Goal: Task Accomplishment & Management: Use online tool/utility

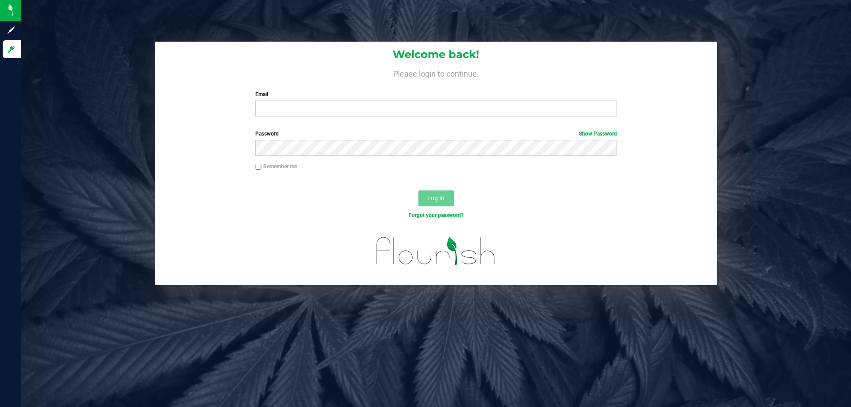
click at [335, 107] on input "Email" at bounding box center [435, 109] width 361 height 16
type input "[EMAIL_ADDRESS][DOMAIN_NAME]"
click at [418, 190] on button "Log In" at bounding box center [435, 198] width 35 height 16
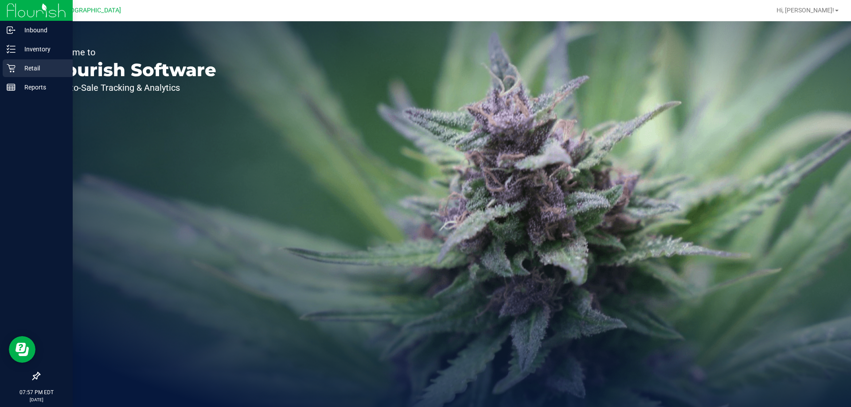
click at [15, 67] on icon at bounding box center [11, 68] width 9 height 9
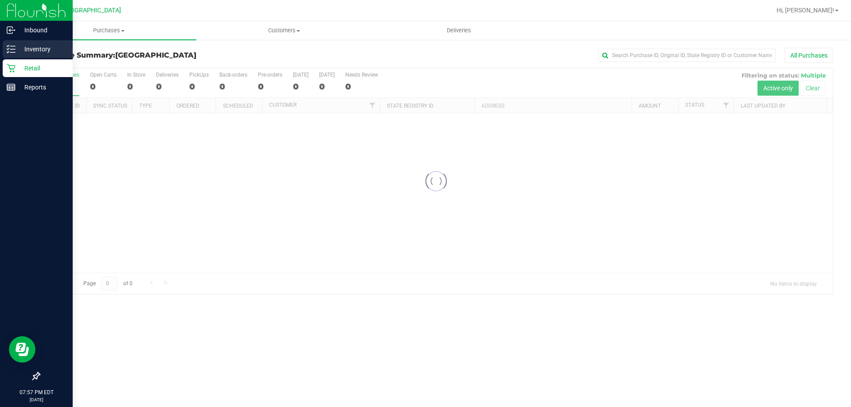
click at [11, 48] on icon at bounding box center [11, 49] width 9 height 9
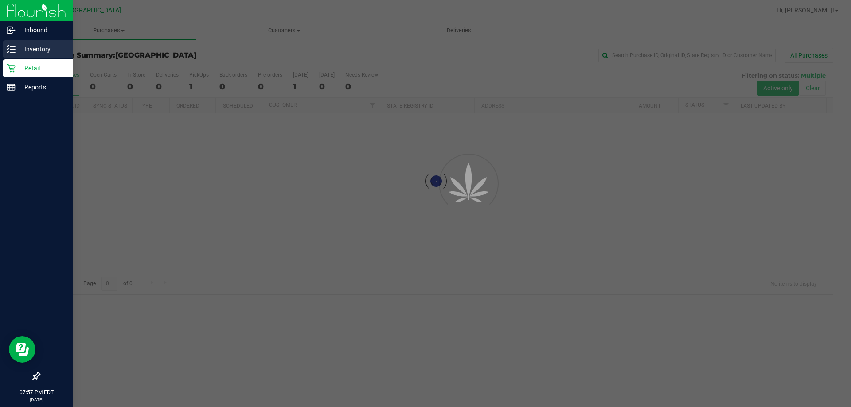
click at [47, 47] on p "Inventory" at bounding box center [42, 49] width 53 height 11
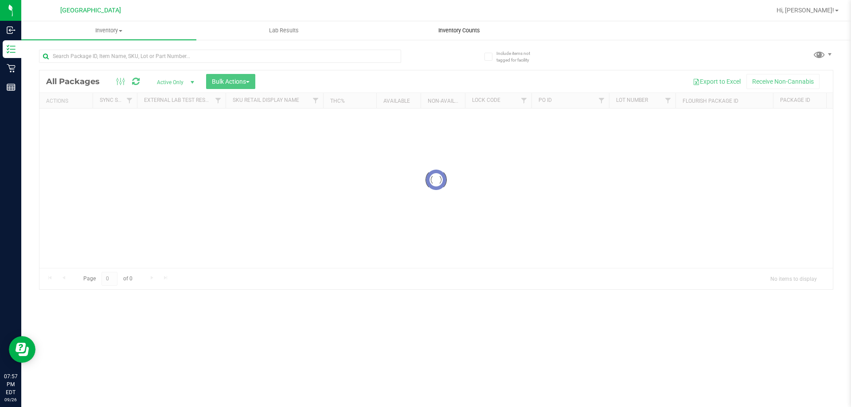
click at [474, 31] on span "Inventory Counts" at bounding box center [459, 31] width 66 height 8
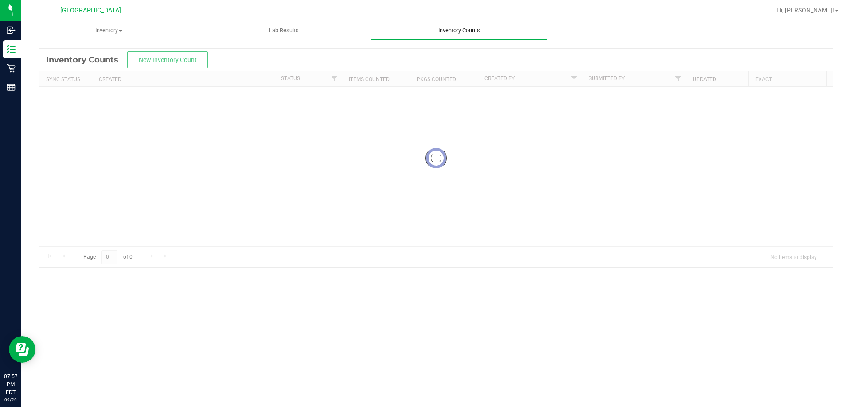
click at [470, 31] on span "Inventory Counts" at bounding box center [459, 31] width 66 height 8
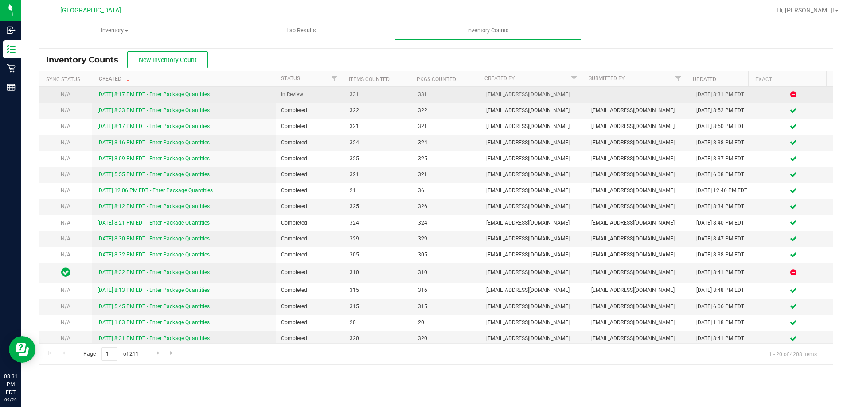
click at [112, 93] on link "9/26/25 8:17 PM EDT - Enter Package Quantities" at bounding box center [153, 94] width 112 height 6
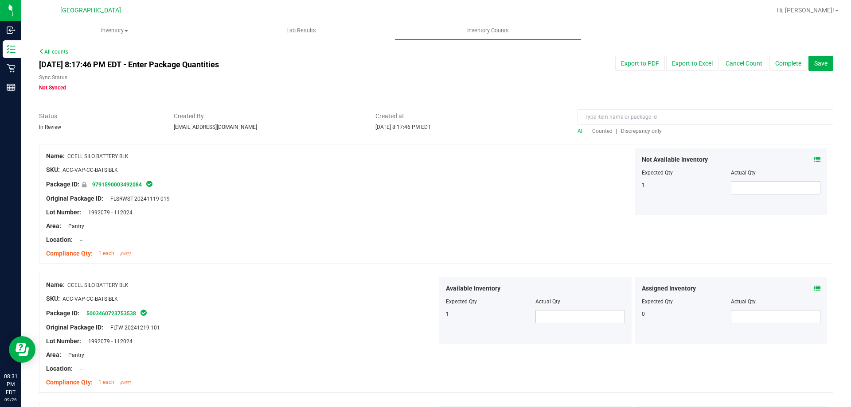
click at [637, 130] on span "Discrepancy only" at bounding box center [641, 131] width 41 height 6
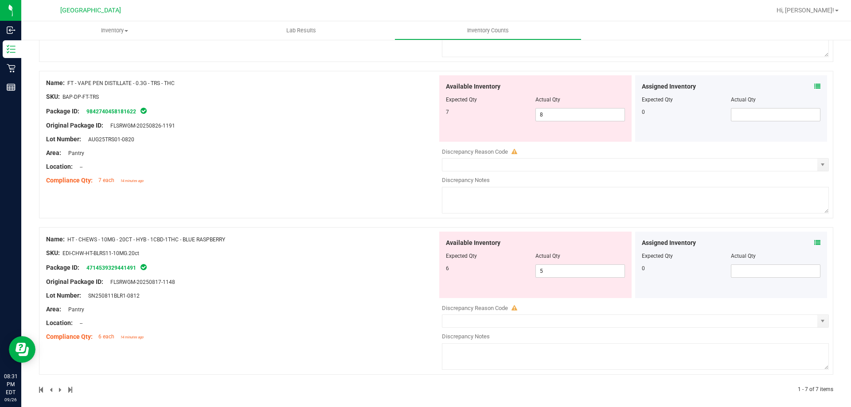
scroll to position [862, 0]
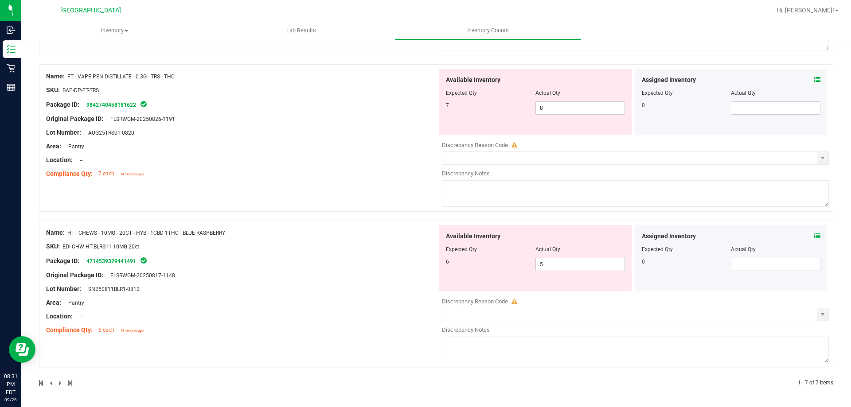
click at [814, 240] on span at bounding box center [817, 236] width 6 height 9
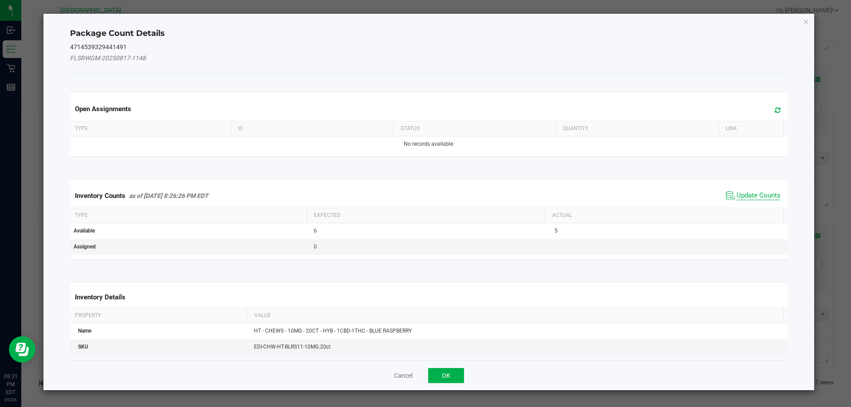
click at [750, 199] on span "Update Counts" at bounding box center [758, 195] width 44 height 9
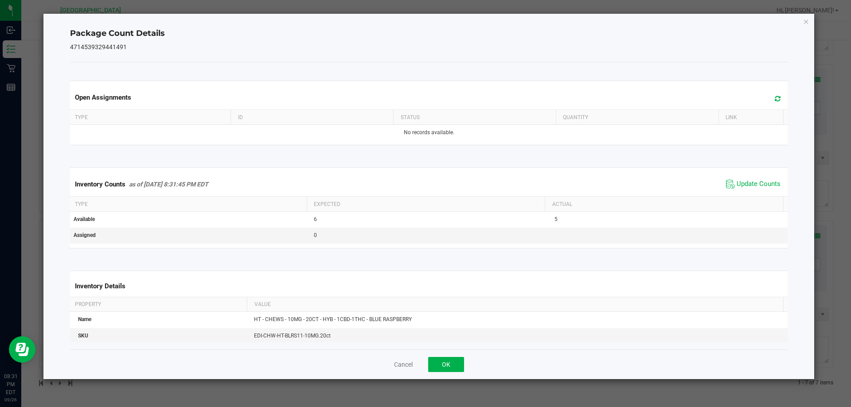
click at [749, 197] on th "Actual" at bounding box center [663, 204] width 238 height 15
click at [731, 172] on div "Inventory Counts as of Sep 26, 2025 8:31:45 PM EDT Update Counts" at bounding box center [428, 184] width 721 height 24
click at [736, 184] on span "Update Counts" at bounding box center [758, 184] width 44 height 9
click at [435, 358] on button "OK" at bounding box center [446, 364] width 36 height 15
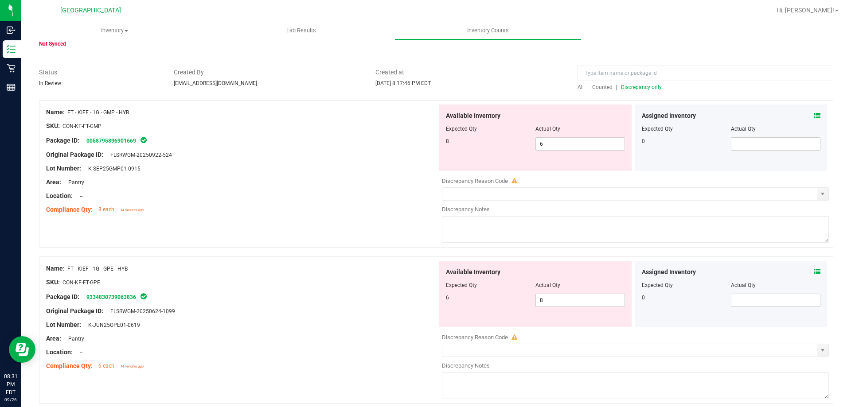
scroll to position [0, 0]
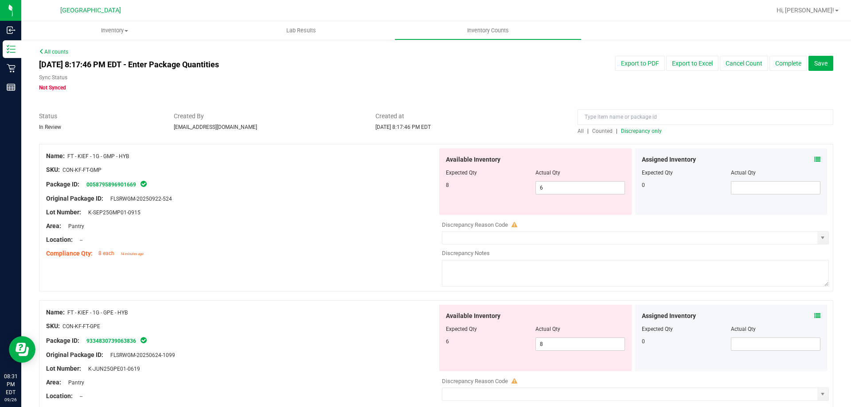
click at [814, 158] on icon at bounding box center [817, 159] width 6 height 6
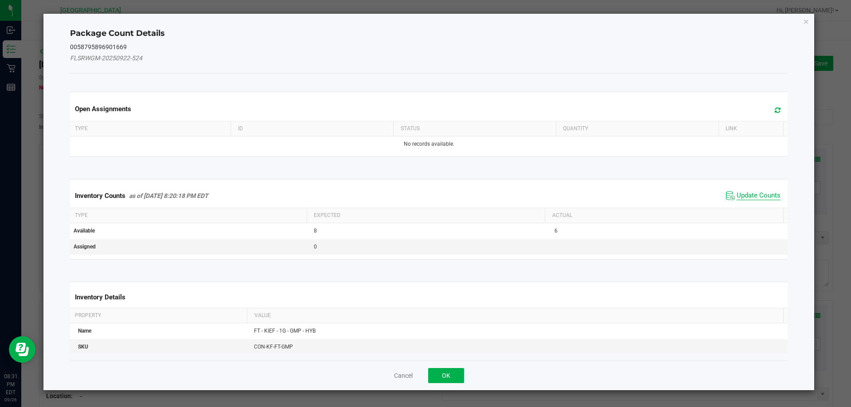
click at [750, 194] on span "Update Counts" at bounding box center [758, 195] width 44 height 9
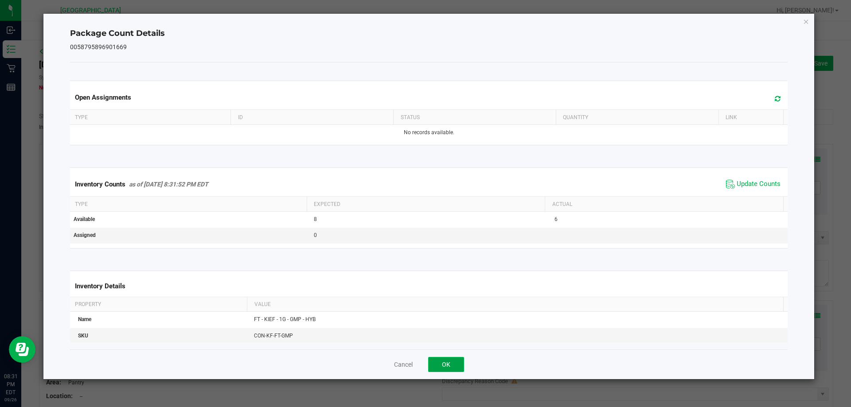
click at [444, 360] on button "OK" at bounding box center [446, 364] width 36 height 15
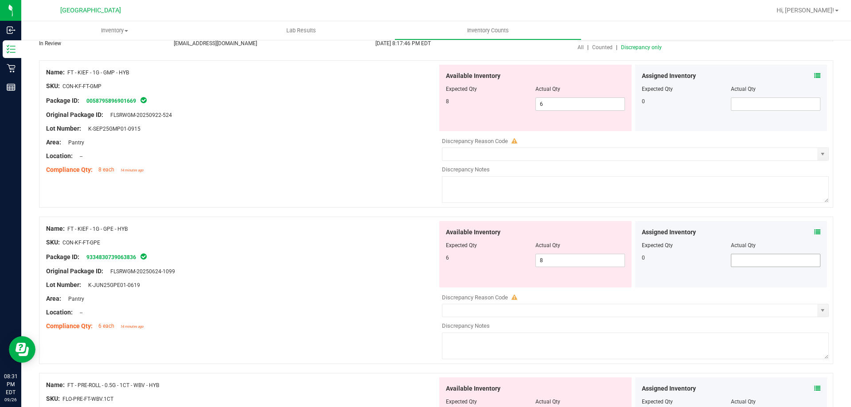
scroll to position [133, 0]
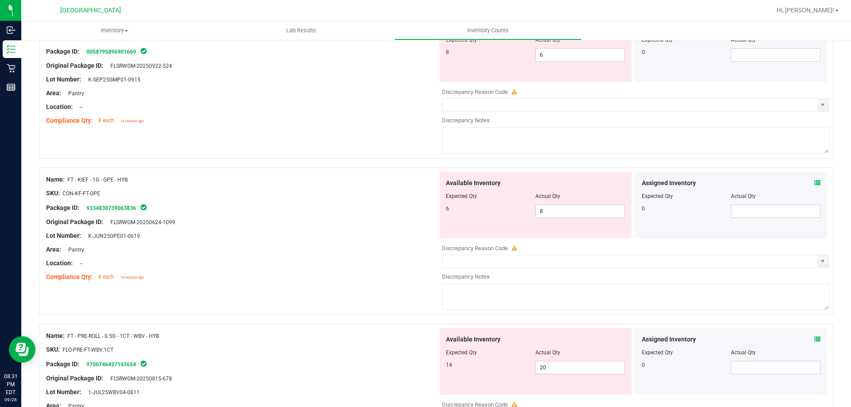
click at [814, 184] on icon at bounding box center [817, 183] width 6 height 6
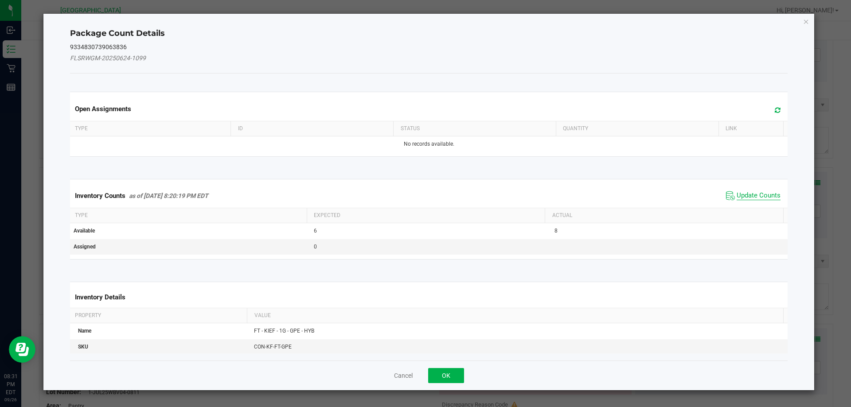
click at [750, 196] on span "Update Counts" at bounding box center [758, 195] width 44 height 9
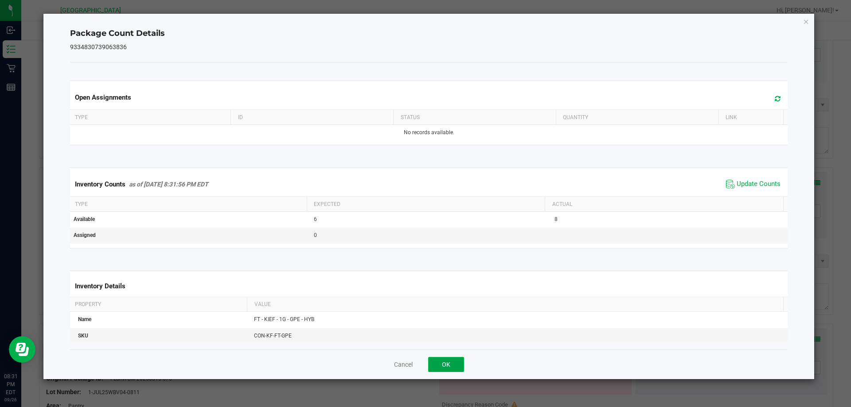
click at [451, 362] on button "OK" at bounding box center [446, 364] width 36 height 15
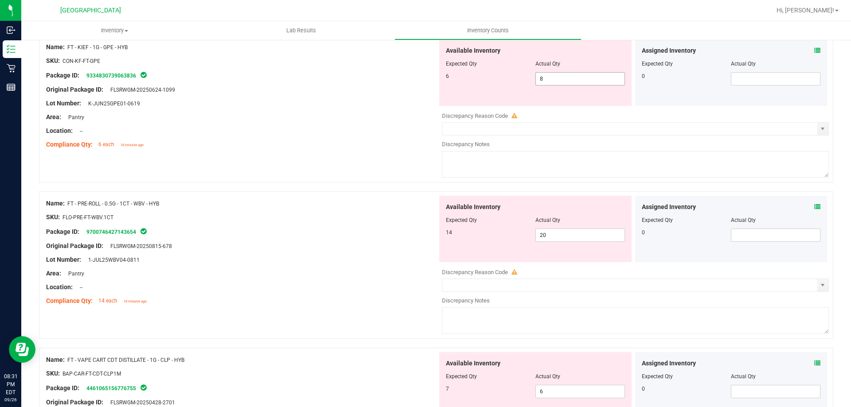
scroll to position [266, 0]
click at [814, 203] on icon at bounding box center [817, 206] width 6 height 6
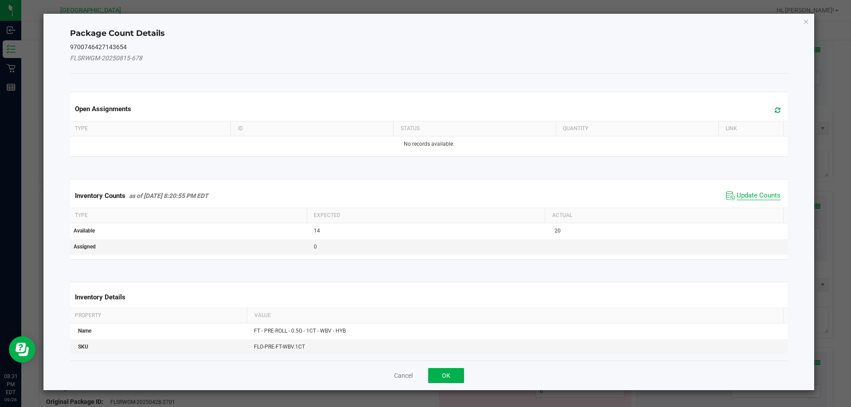
click at [736, 194] on span "Update Counts" at bounding box center [758, 195] width 44 height 9
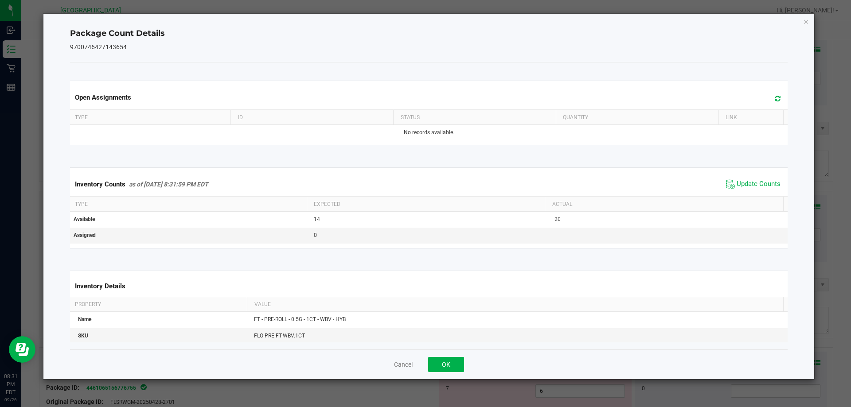
click at [448, 356] on div "Cancel OK" at bounding box center [429, 365] width 718 height 30
click at [451, 360] on button "OK" at bounding box center [446, 364] width 36 height 15
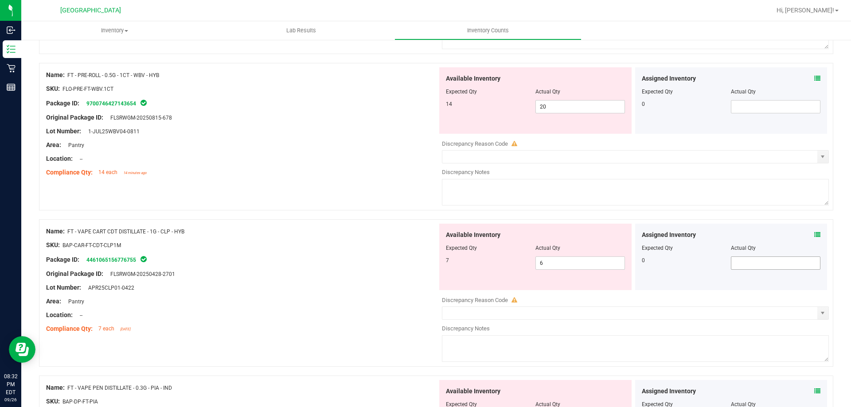
scroll to position [399, 0]
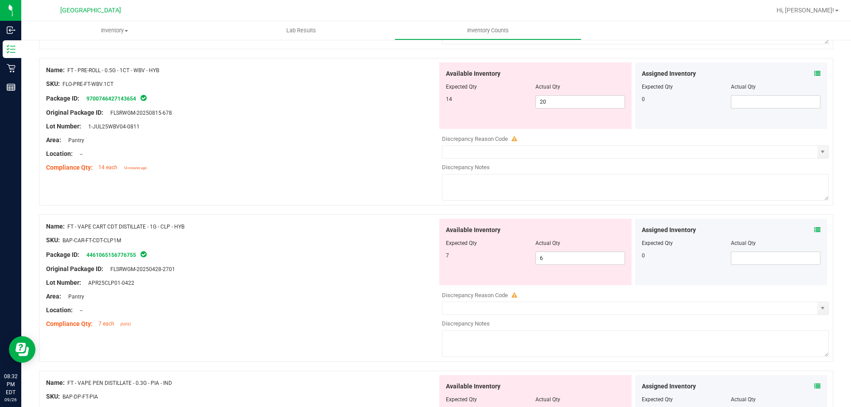
click at [814, 230] on icon at bounding box center [817, 230] width 6 height 6
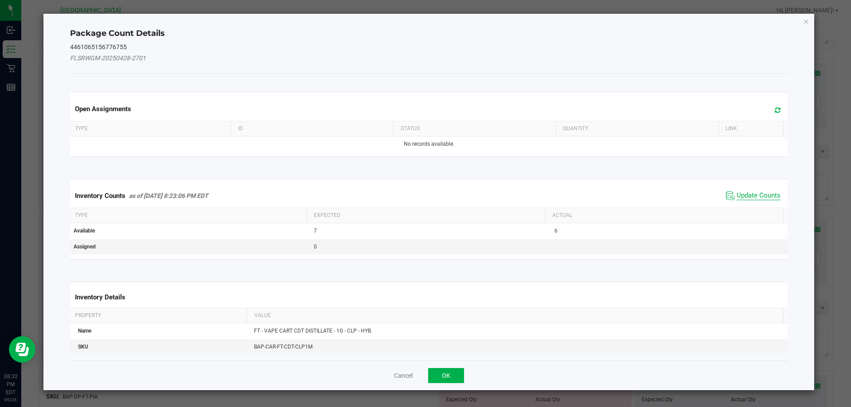
click at [752, 191] on span "Update Counts" at bounding box center [758, 195] width 44 height 9
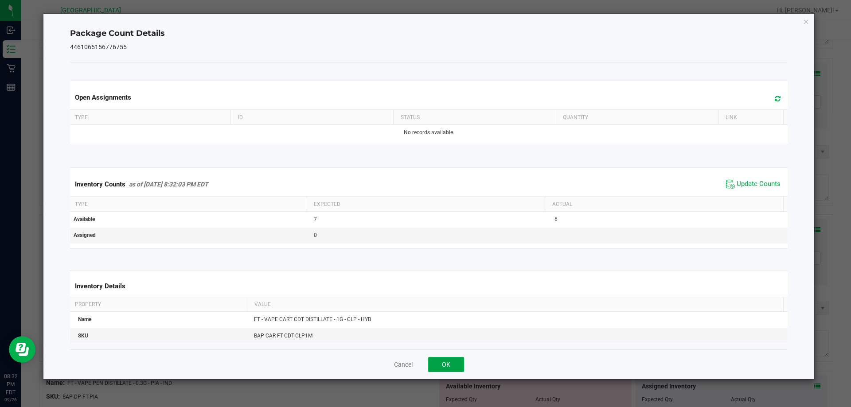
click at [447, 362] on button "OK" at bounding box center [446, 364] width 36 height 15
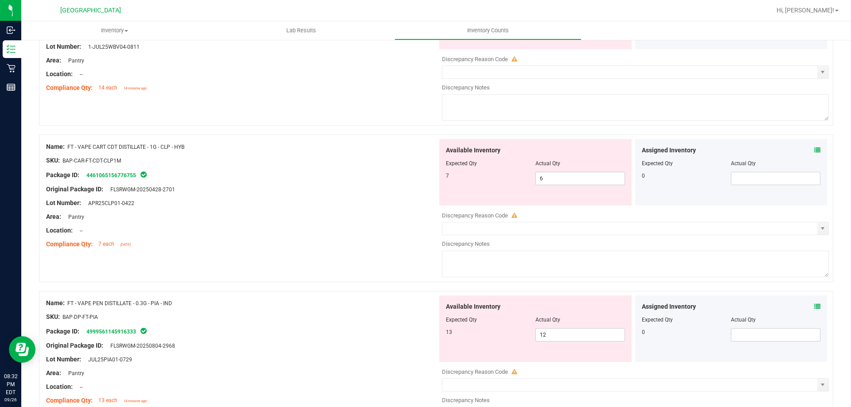
scroll to position [620, 0]
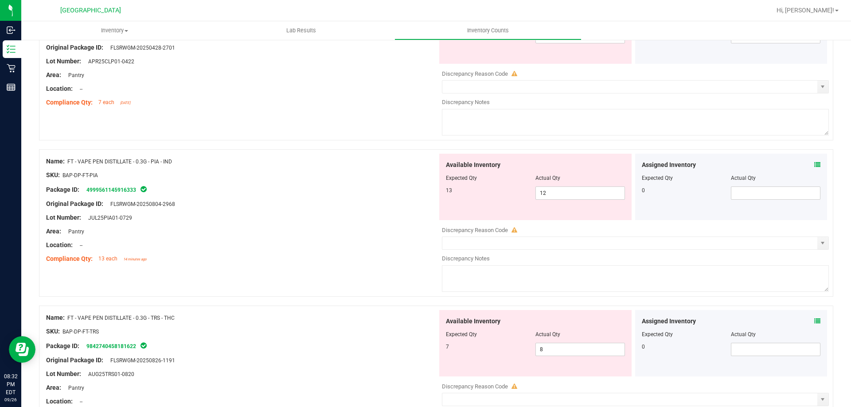
click at [814, 166] on icon at bounding box center [817, 165] width 6 height 6
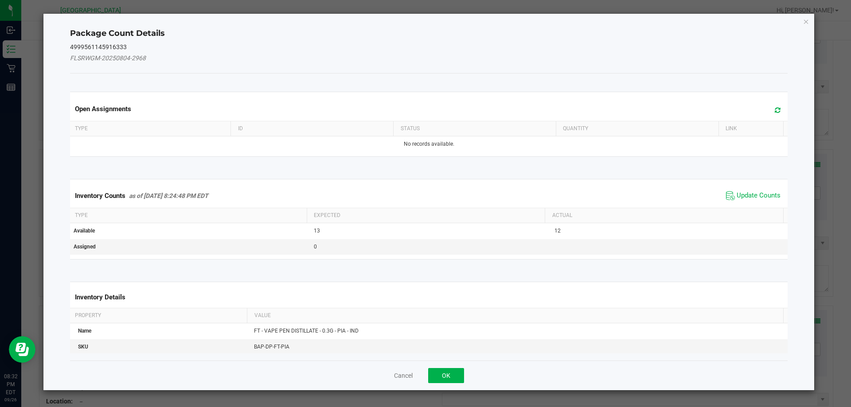
click at [742, 190] on span "Update Counts" at bounding box center [752, 195] width 59 height 13
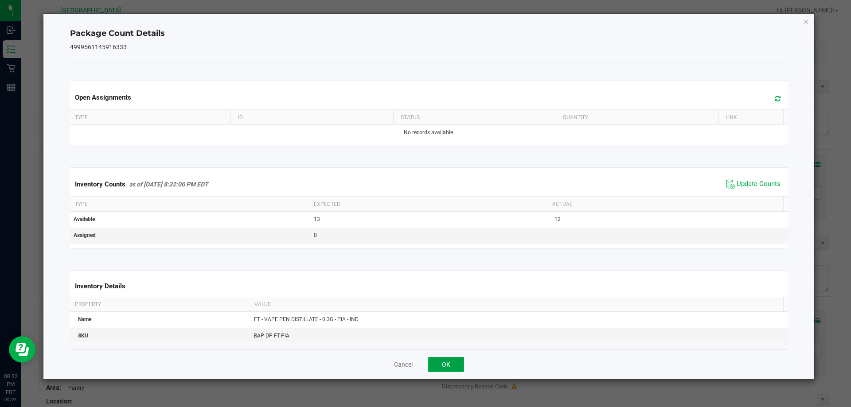
click at [437, 364] on button "OK" at bounding box center [446, 364] width 36 height 15
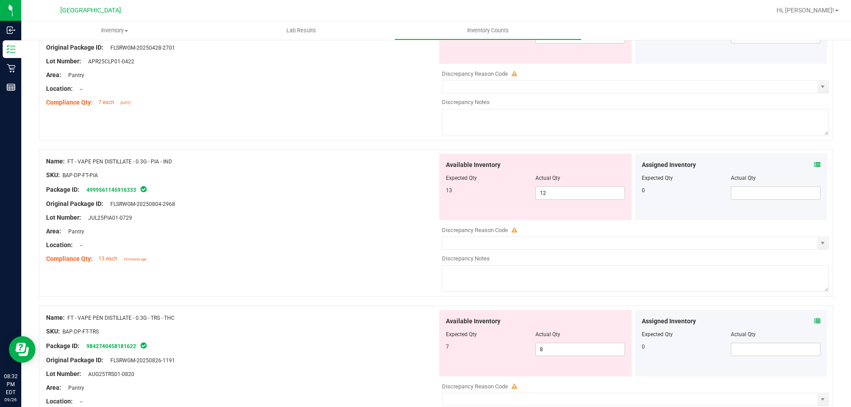
scroll to position [665, 0]
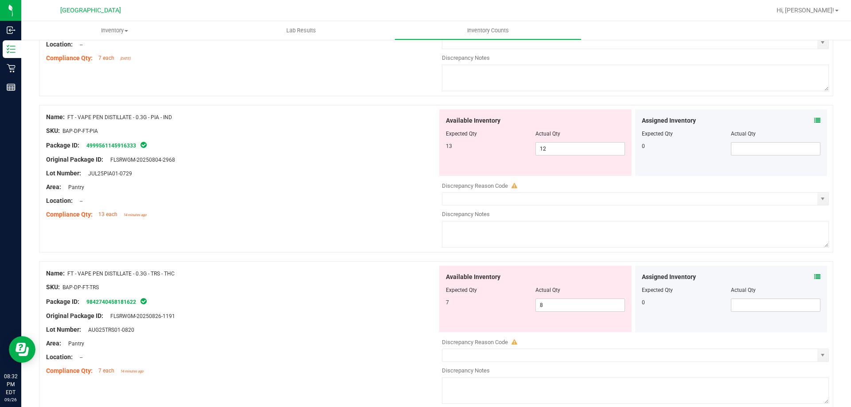
click at [814, 123] on icon at bounding box center [817, 120] width 6 height 6
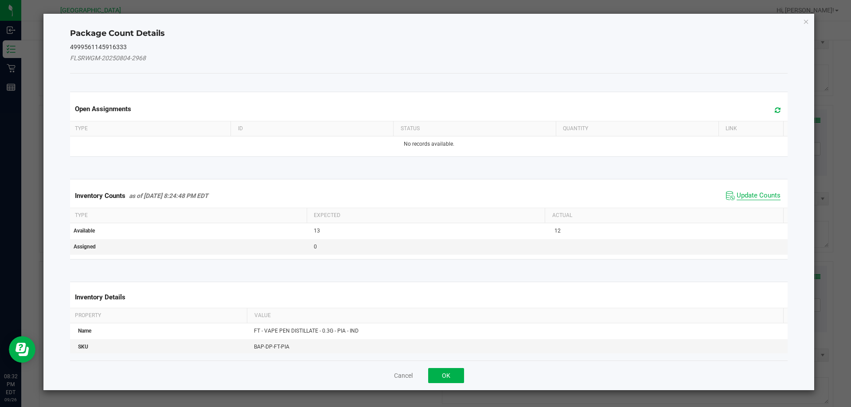
click at [739, 196] on span "Update Counts" at bounding box center [758, 195] width 44 height 9
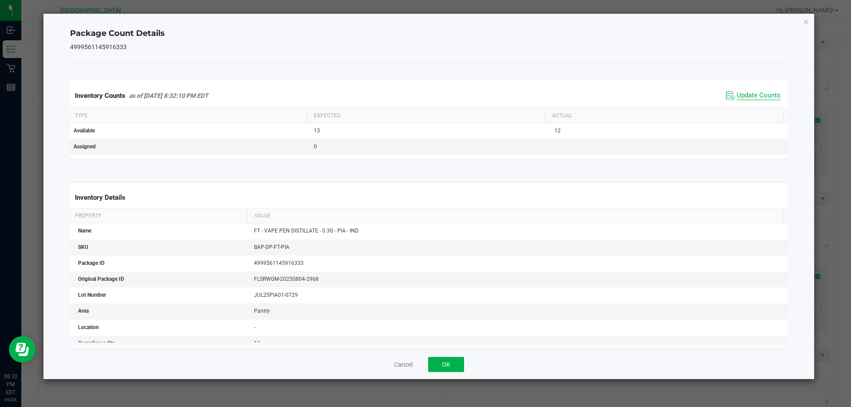
click at [758, 94] on span "Update Counts" at bounding box center [758, 95] width 44 height 9
click at [805, 23] on icon "Close" at bounding box center [806, 21] width 6 height 11
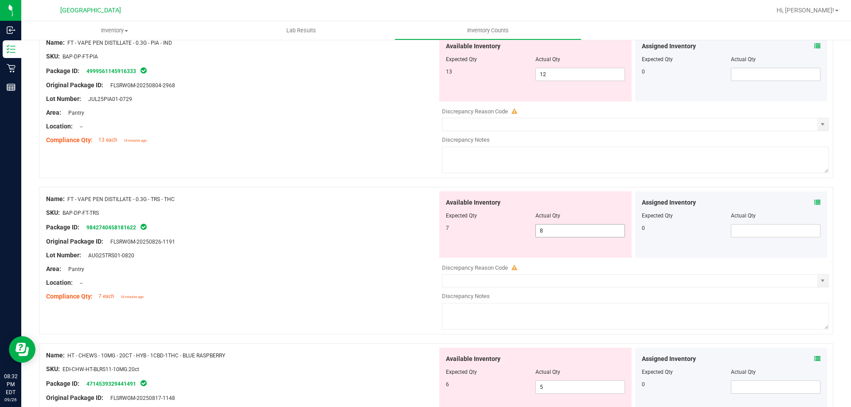
scroll to position [753, 0]
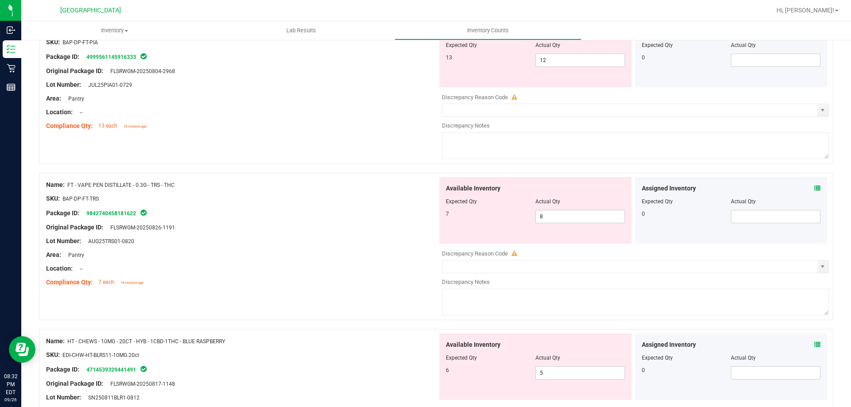
click at [807, 190] on div "Assigned Inventory" at bounding box center [730, 188] width 179 height 9
click at [814, 187] on icon at bounding box center [817, 188] width 6 height 6
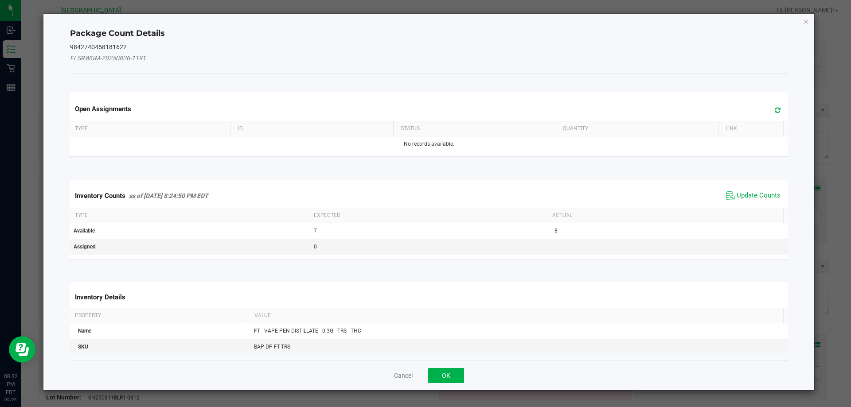
click at [743, 196] on span "Update Counts" at bounding box center [758, 195] width 44 height 9
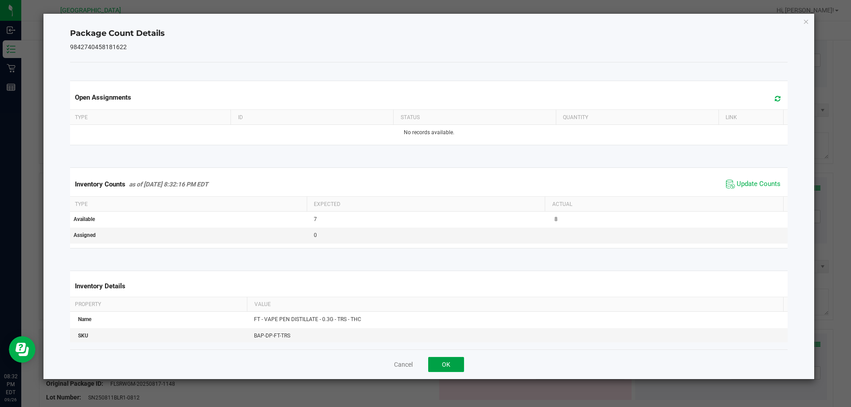
drag, startPoint x: 454, startPoint y: 366, endPoint x: 550, endPoint y: 275, distance: 131.9
click at [454, 365] on button "OK" at bounding box center [446, 364] width 36 height 15
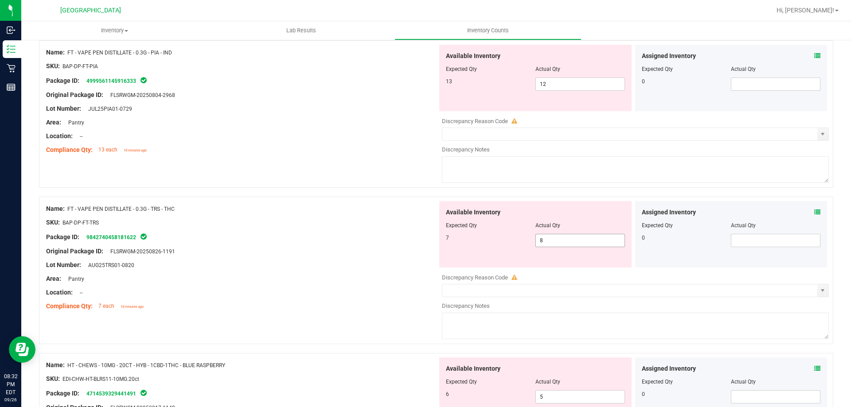
scroll to position [665, 0]
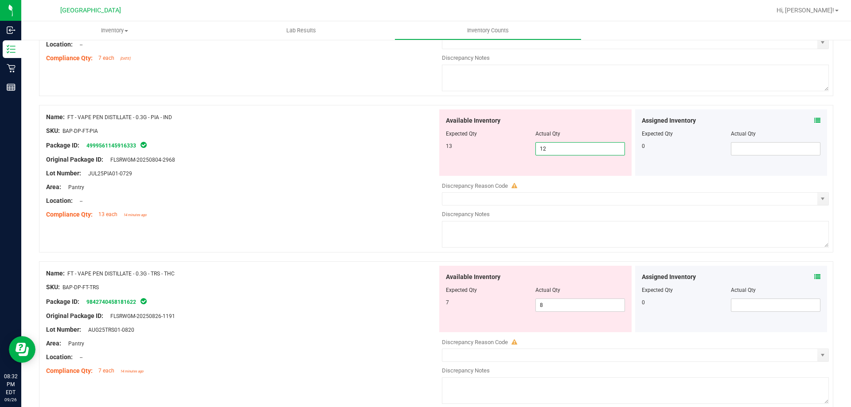
click at [545, 148] on span "12 12" at bounding box center [579, 148] width 89 height 13
click at [545, 148] on input "12" at bounding box center [580, 149] width 89 height 12
type input "13"
click at [551, 307] on div "Available Inventory Expected Qty Actual Qty 7 8 8" at bounding box center [632, 336] width 391 height 140
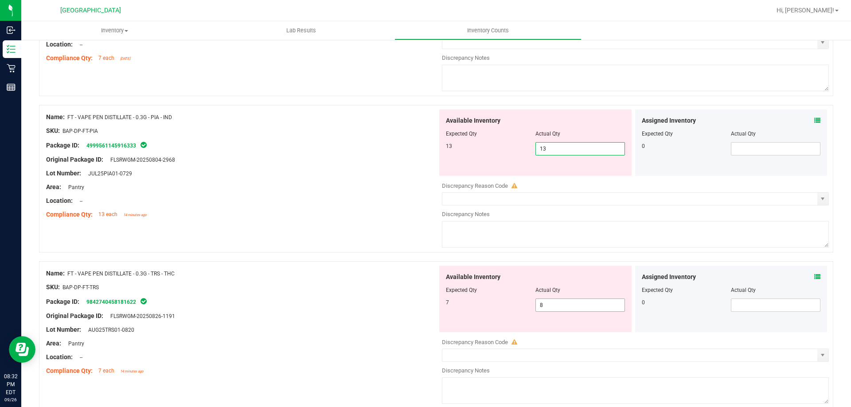
click at [551, 334] on div at bounding box center [635, 336] width 387 height 4
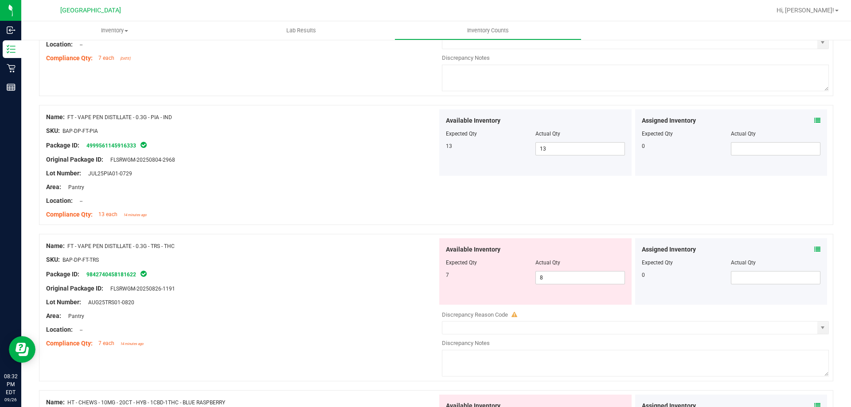
drag, startPoint x: 317, startPoint y: 259, endPoint x: 400, endPoint y: 268, distance: 83.3
click at [319, 259] on div "SKU: BAP-DP-FT-TRS" at bounding box center [241, 259] width 391 height 9
click at [551, 274] on span "8 8" at bounding box center [579, 277] width 89 height 13
click at [0, 0] on input "8" at bounding box center [0, 0] width 0 height 0
type input "7"
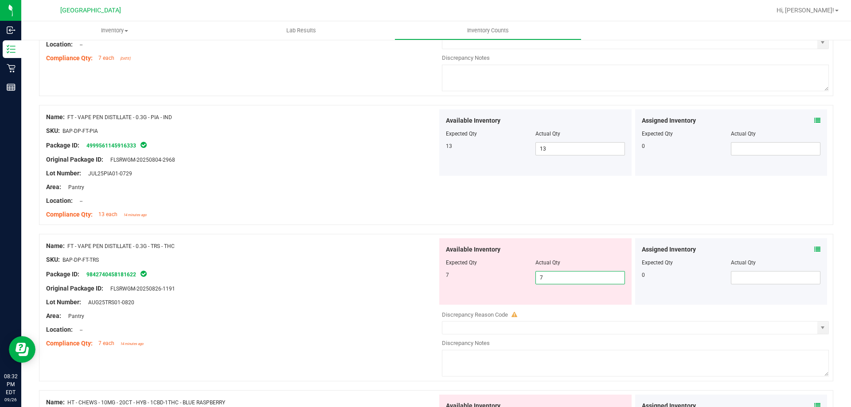
type input "7"
click at [402, 193] on div at bounding box center [241, 194] width 391 height 4
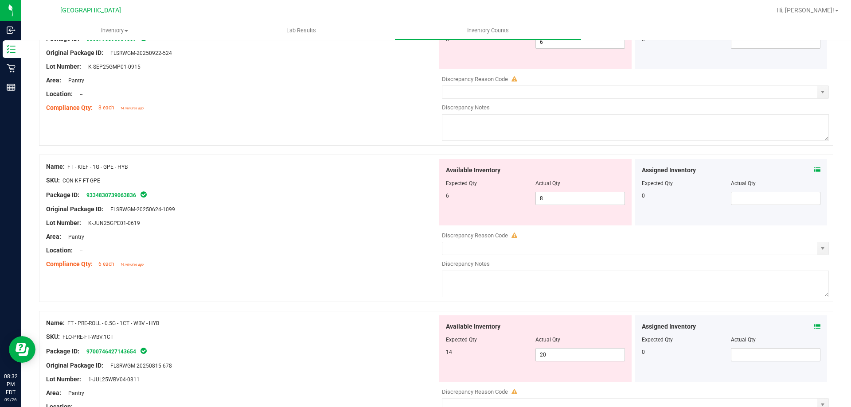
scroll to position [44, 0]
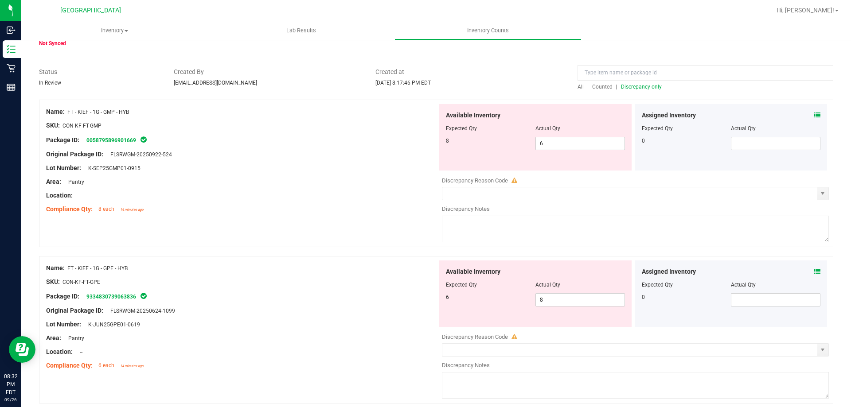
click at [630, 89] on span "Discrepancy only" at bounding box center [641, 87] width 41 height 6
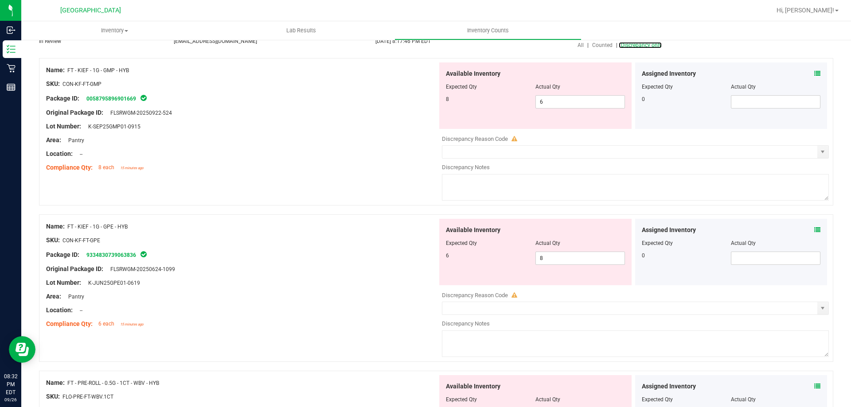
scroll to position [89, 0]
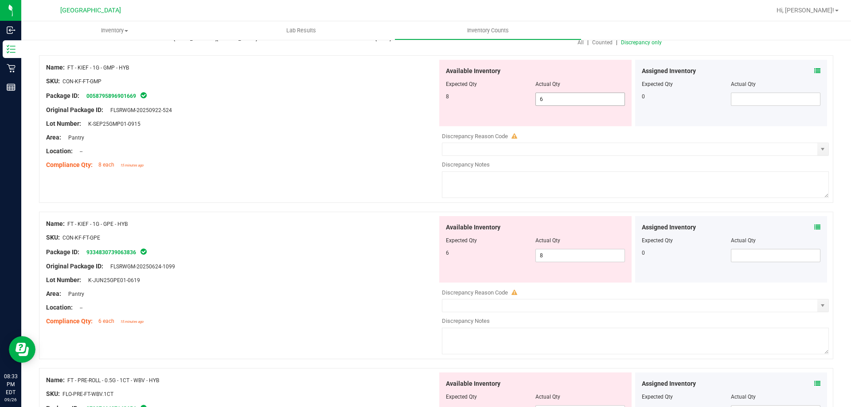
click at [575, 102] on span "6 6" at bounding box center [579, 99] width 89 height 13
click at [575, 102] on input "6" at bounding box center [580, 99] width 89 height 12
type input "8"
click at [551, 256] on div "Available Inventory Expected Qty Actual Qty 6 8 8" at bounding box center [632, 286] width 391 height 140
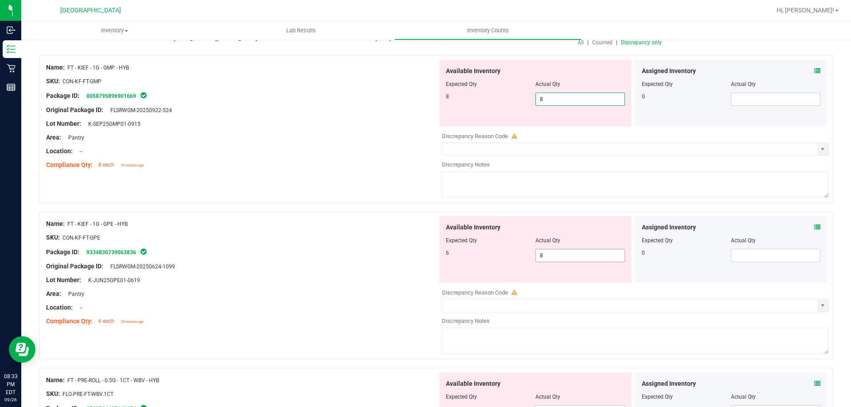
click at [550, 283] on div at bounding box center [632, 283] width 391 height 1
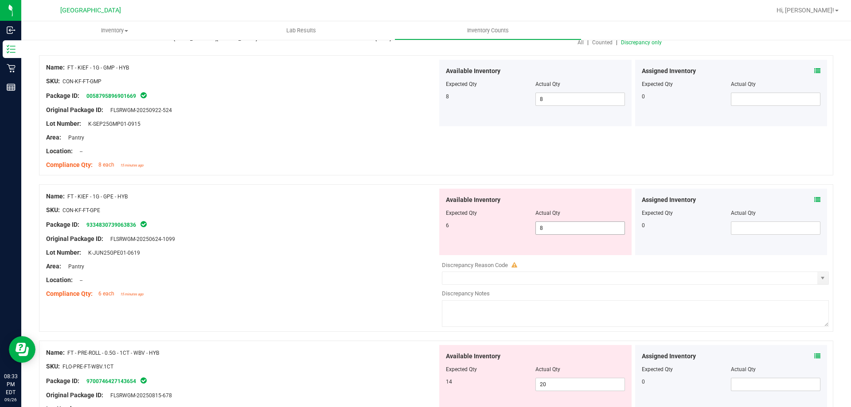
click at [547, 229] on span "8 8" at bounding box center [579, 228] width 89 height 13
click at [547, 229] on input "8" at bounding box center [580, 228] width 89 height 12
type input "6"
drag, startPoint x: 338, startPoint y: 180, endPoint x: 434, endPoint y: 178, distance: 95.7
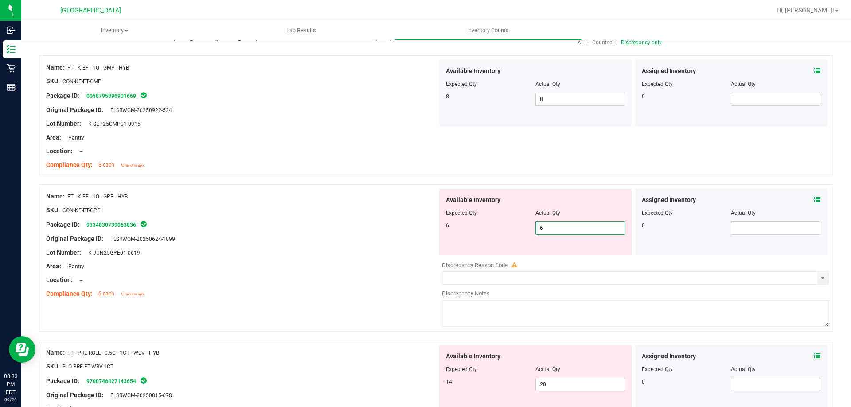
click at [338, 180] on div at bounding box center [436, 179] width 794 height 9
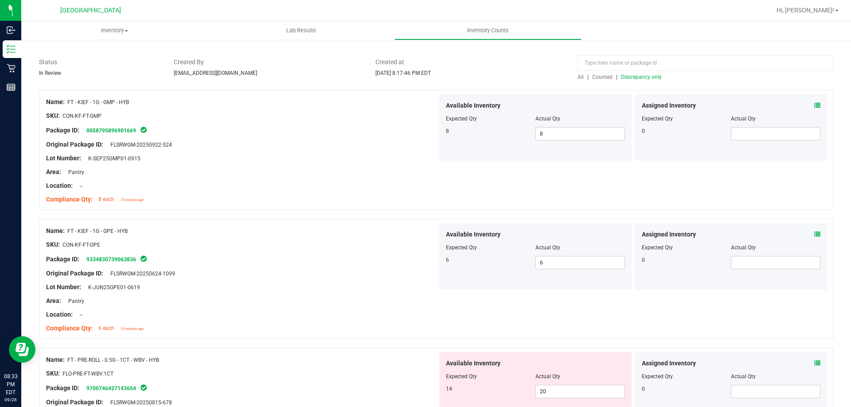
scroll to position [0, 0]
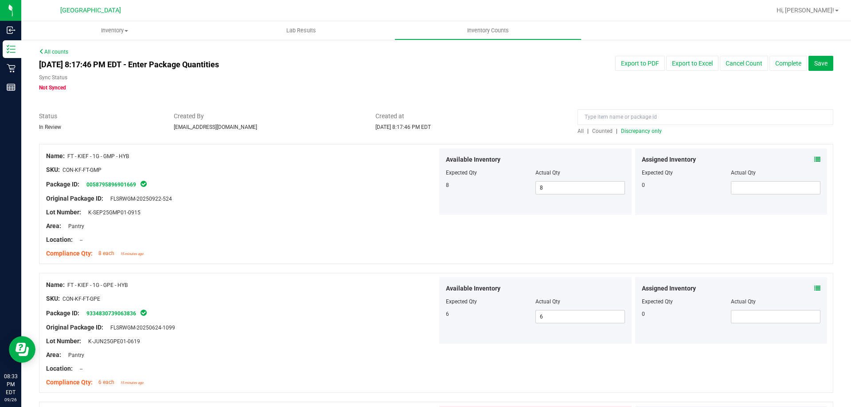
click at [630, 139] on div at bounding box center [436, 139] width 794 height 9
click at [631, 135] on div "All | Counted | Discrepancy only" at bounding box center [705, 131] width 256 height 8
click at [634, 133] on span "Discrepancy only" at bounding box center [641, 131] width 41 height 6
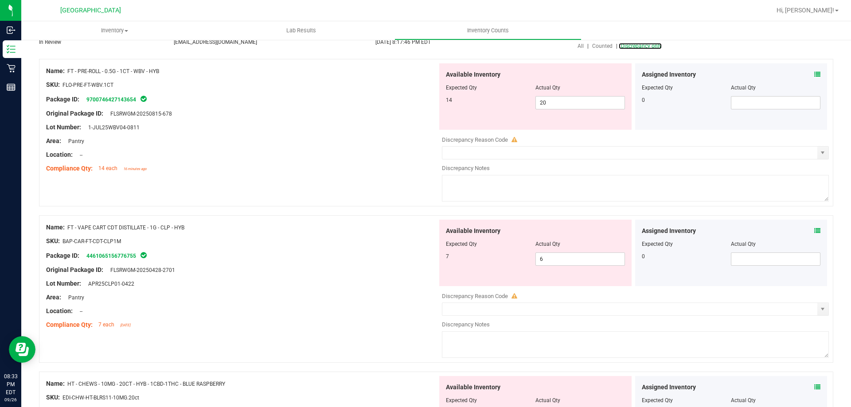
scroll to position [89, 0]
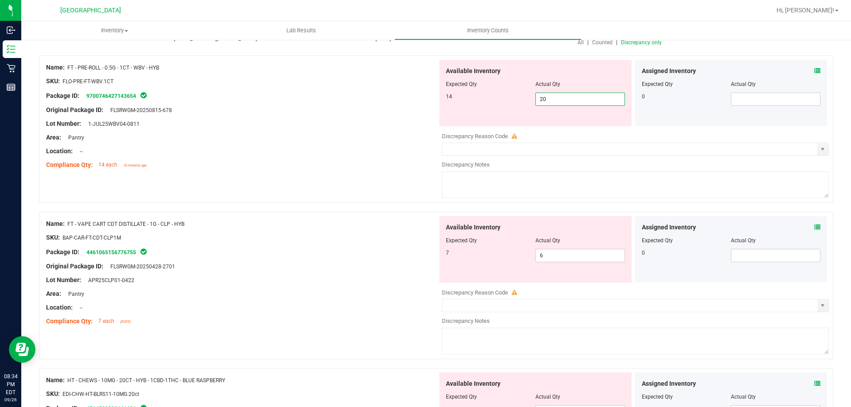
click at [544, 98] on span "20 20" at bounding box center [579, 99] width 89 height 13
click at [544, 98] on input "20" at bounding box center [580, 99] width 89 height 12
type input "14"
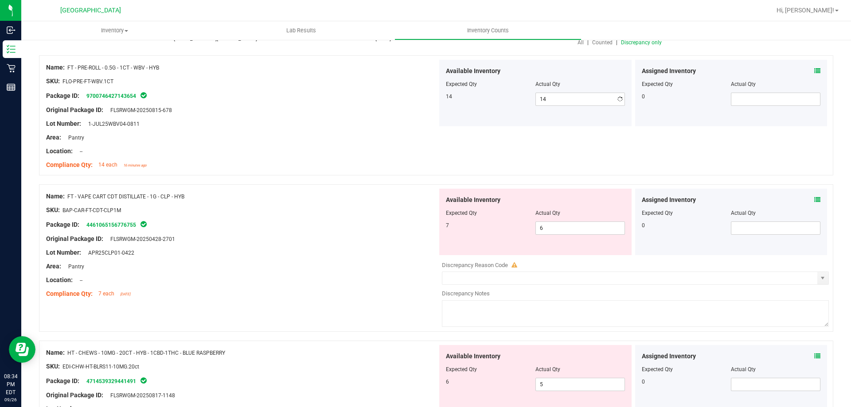
drag, startPoint x: 334, startPoint y: 97, endPoint x: 384, endPoint y: 99, distance: 50.1
click at [334, 97] on div "Package ID: 9700746427143654" at bounding box center [241, 95] width 391 height 11
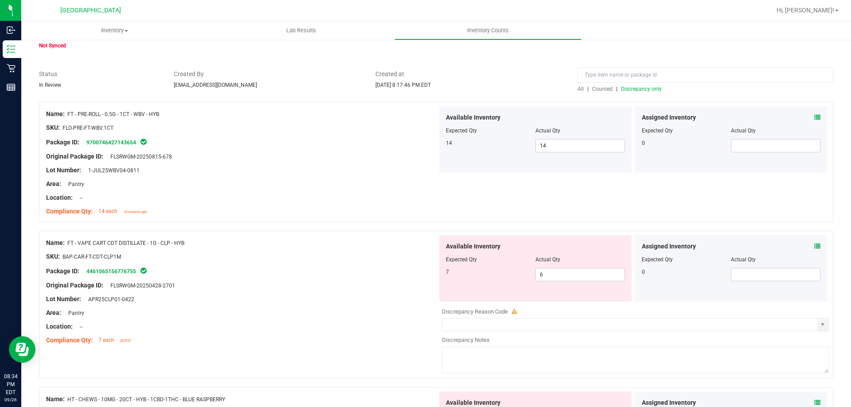
scroll to position [0, 0]
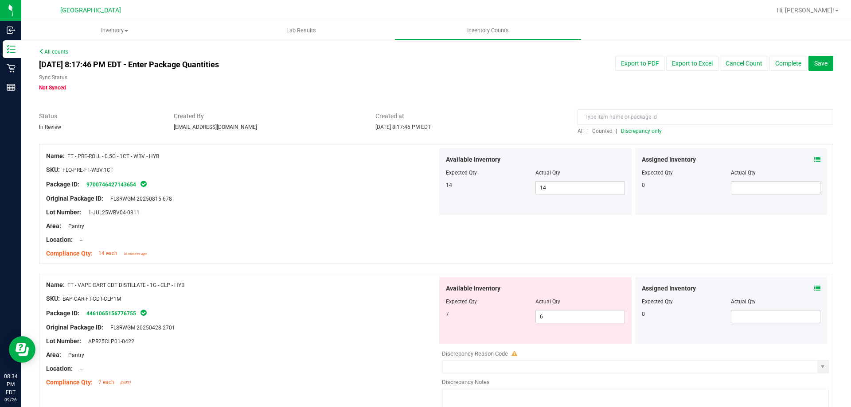
click at [621, 128] on span "Discrepancy only" at bounding box center [641, 131] width 41 height 6
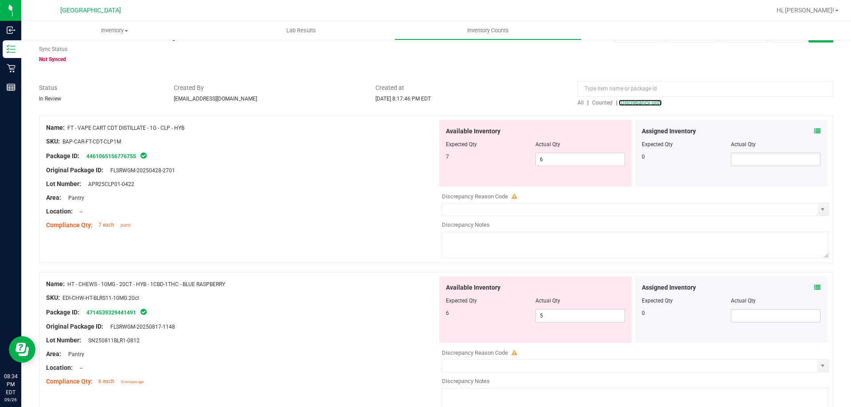
scroll to position [44, 0]
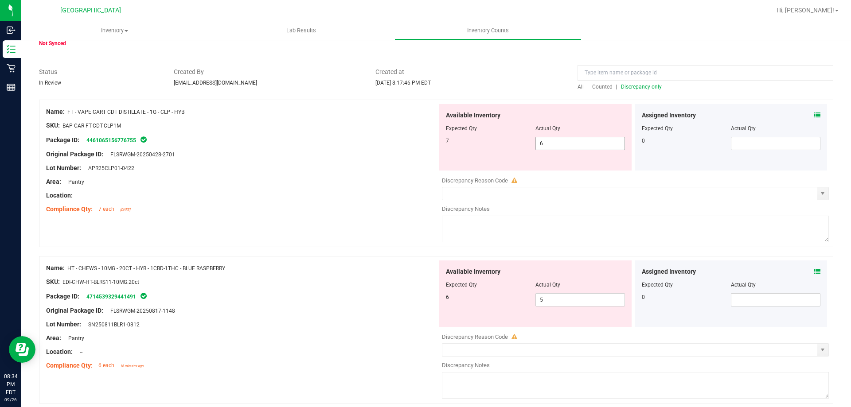
click at [547, 146] on span "6 6" at bounding box center [579, 143] width 89 height 13
click at [547, 146] on input "6" at bounding box center [580, 143] width 89 height 12
type input "7"
click at [427, 155] on div "Original Package ID: FLSRWGM-20250428-2701" at bounding box center [241, 154] width 391 height 9
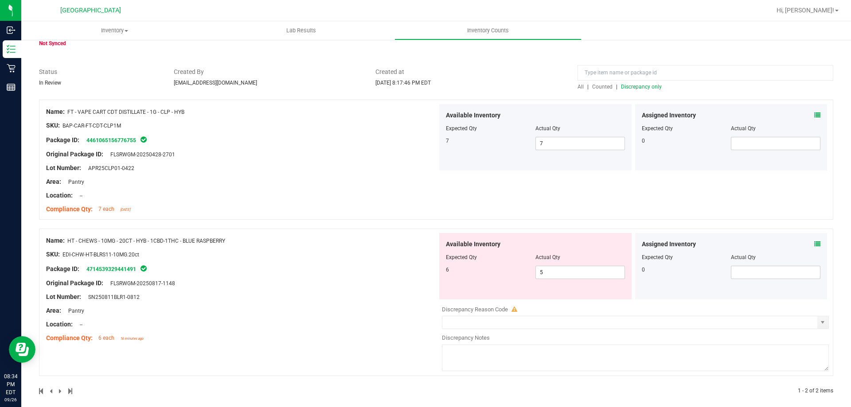
click at [635, 87] on span "Discrepancy only" at bounding box center [641, 87] width 41 height 6
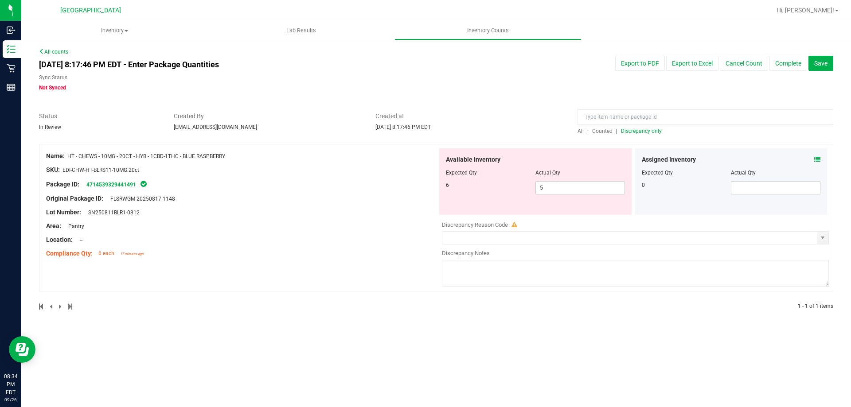
click at [647, 132] on span "Discrepancy only" at bounding box center [641, 131] width 41 height 6
click at [544, 185] on span "5 5" at bounding box center [579, 187] width 89 height 13
click at [544, 185] on input "5" at bounding box center [580, 188] width 89 height 12
type input "6"
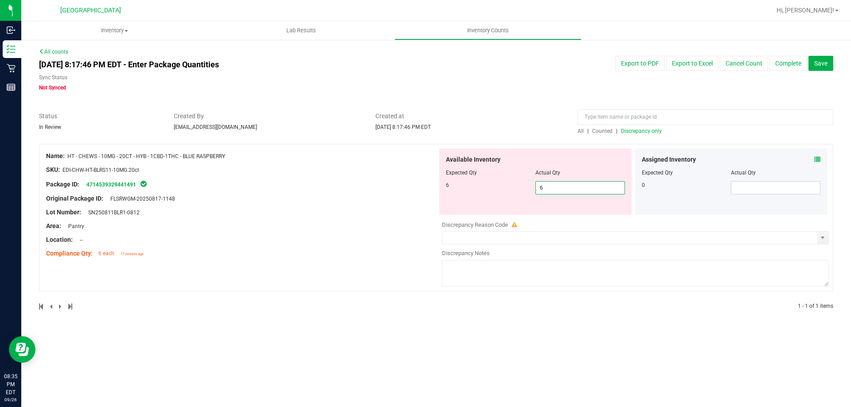
click at [463, 189] on div "6 6 6" at bounding box center [535, 187] width 179 height 13
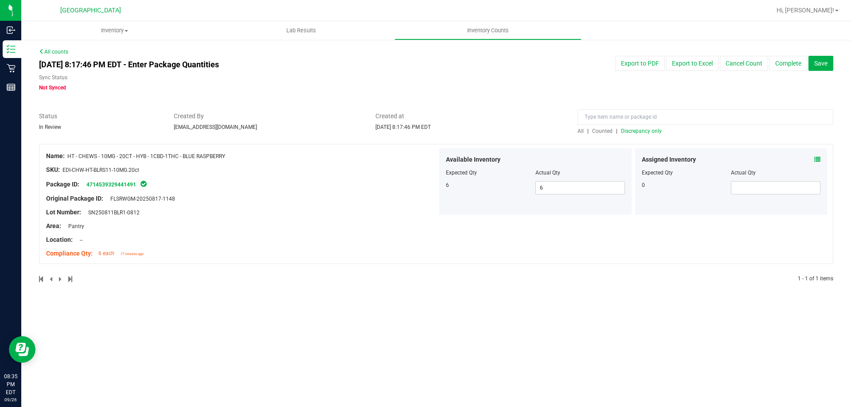
click at [632, 132] on span "Discrepancy only" at bounding box center [641, 131] width 41 height 6
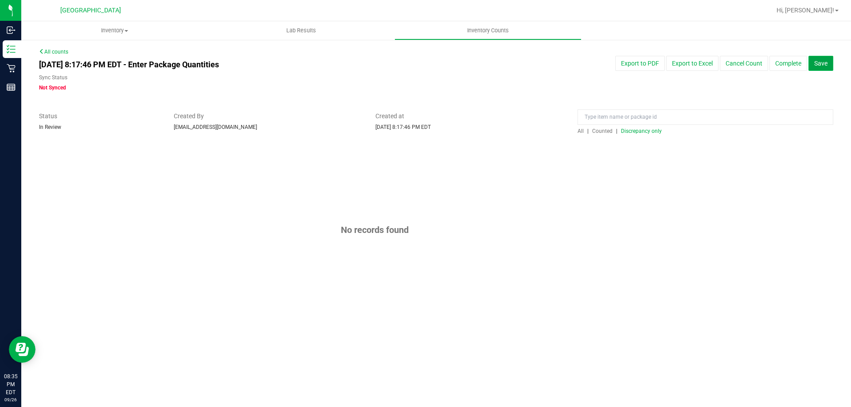
click at [811, 64] on button "Save" at bounding box center [820, 63] width 25 height 15
